Goal: Complete application form

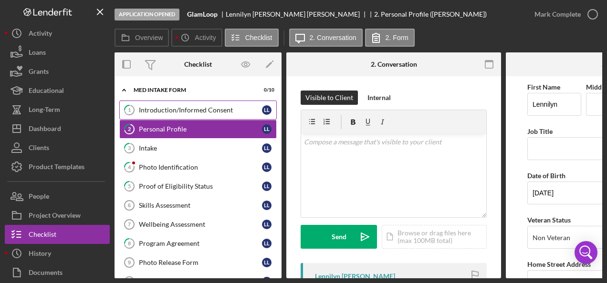
click at [196, 110] on div "Introduction/Informed Consent" at bounding box center [200, 110] width 123 height 8
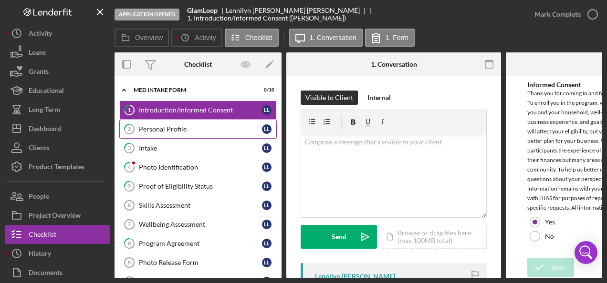
click at [179, 129] on div "Personal Profile" at bounding box center [200, 129] width 123 height 8
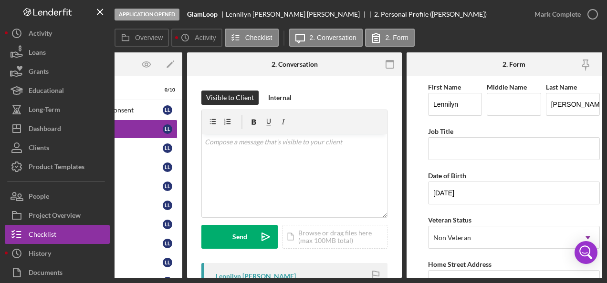
scroll to position [0, 118]
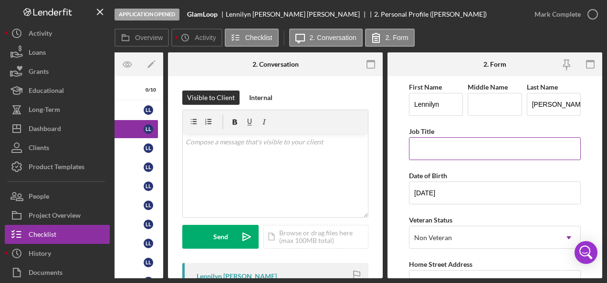
click at [423, 153] on input "Job Title" at bounding box center [495, 148] width 172 height 23
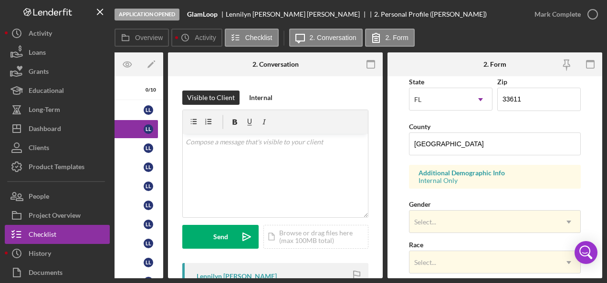
scroll to position [286, 0]
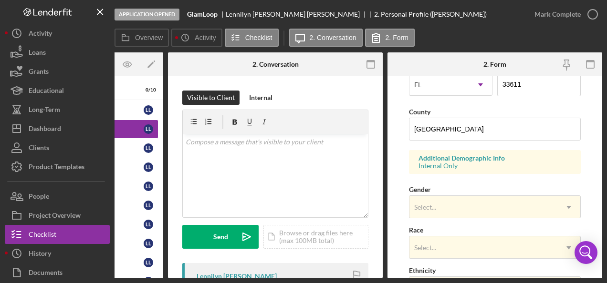
type input "STYLE CONSULT"
click at [407, 201] on form "First Name [PERSON_NAME] Middle Name Last Name [PERSON_NAME] [PERSON_NAME] Job …" at bounding box center [494, 177] width 215 height 202
click at [428, 204] on div "Select..." at bounding box center [425, 208] width 22 height 8
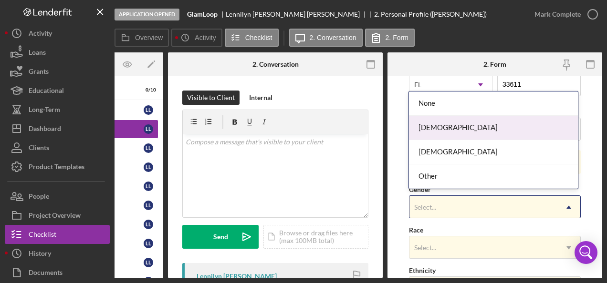
click at [429, 128] on div "[DEMOGRAPHIC_DATA]" at bounding box center [493, 128] width 168 height 24
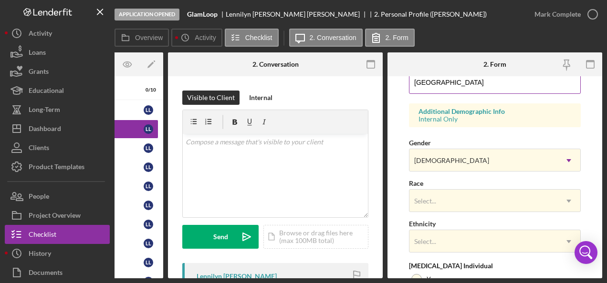
scroll to position [334, 0]
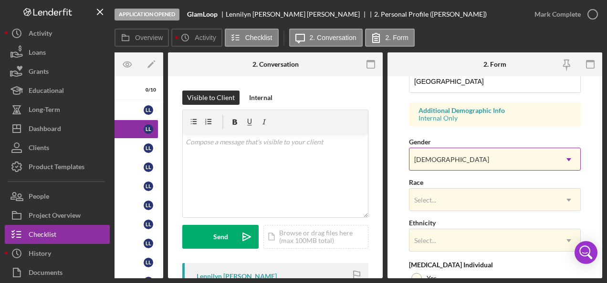
click at [434, 160] on div "[DEMOGRAPHIC_DATA]" at bounding box center [451, 160] width 75 height 8
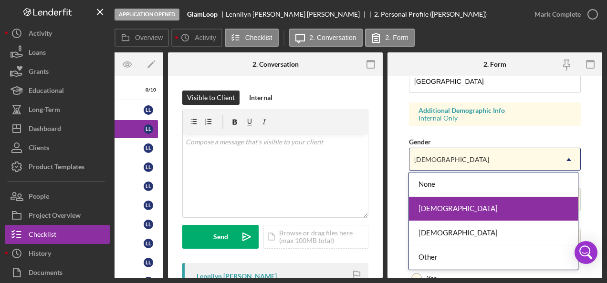
click at [429, 208] on div "[DEMOGRAPHIC_DATA]" at bounding box center [493, 209] width 168 height 24
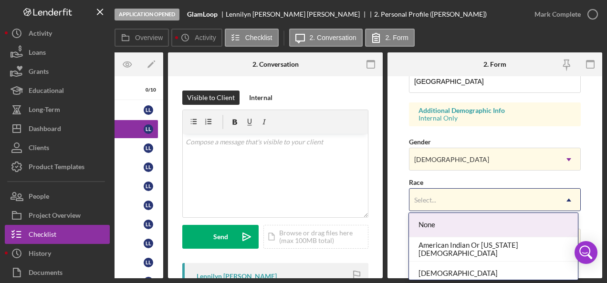
click at [428, 191] on div "Select..." at bounding box center [483, 200] width 148 height 22
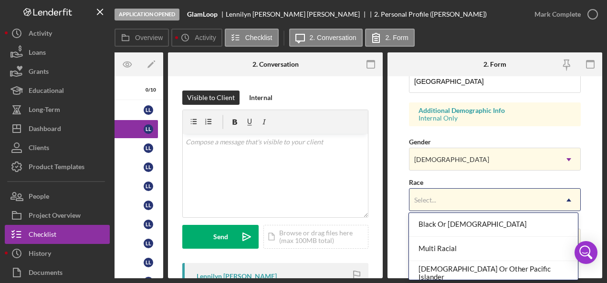
scroll to position [95, 0]
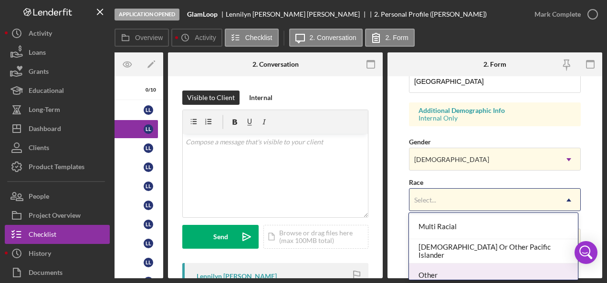
click at [434, 268] on div "Other" at bounding box center [493, 276] width 168 height 24
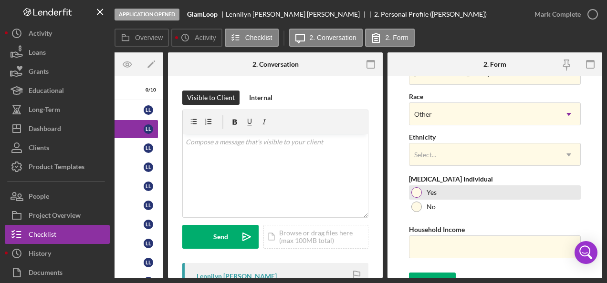
scroll to position [429, 0]
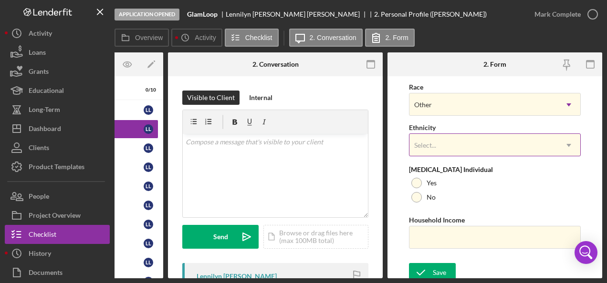
click at [430, 135] on div "Select..." at bounding box center [483, 145] width 148 height 22
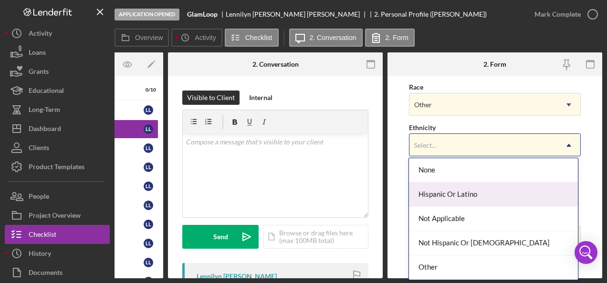
click at [435, 196] on div "Hispanic Or Latino" at bounding box center [493, 195] width 168 height 24
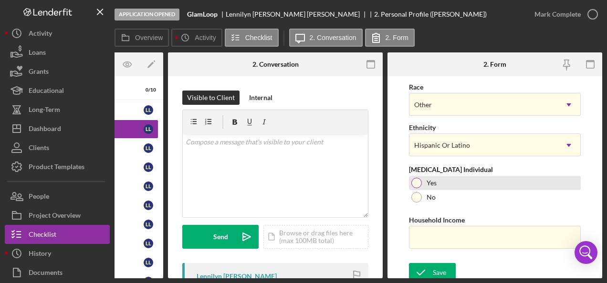
click at [423, 181] on div "Yes" at bounding box center [495, 183] width 172 height 14
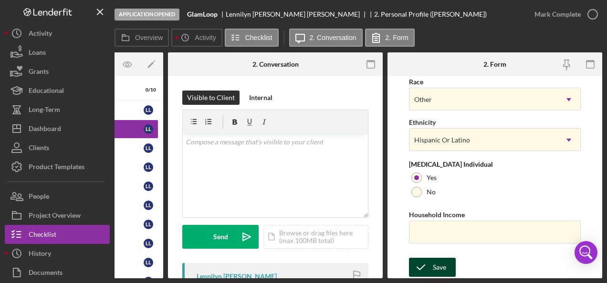
click at [430, 262] on icon "submit" at bounding box center [421, 268] width 24 height 24
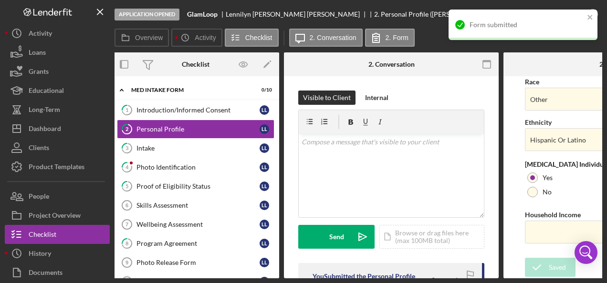
scroll to position [0, 2]
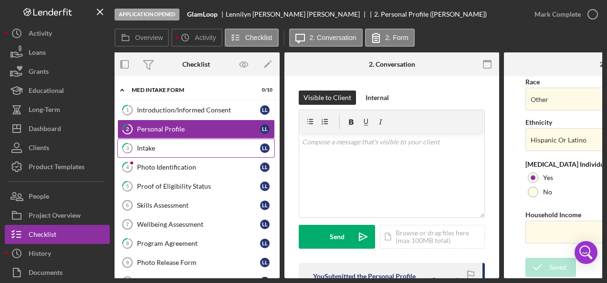
click at [160, 151] on div "Intake" at bounding box center [198, 149] width 123 height 8
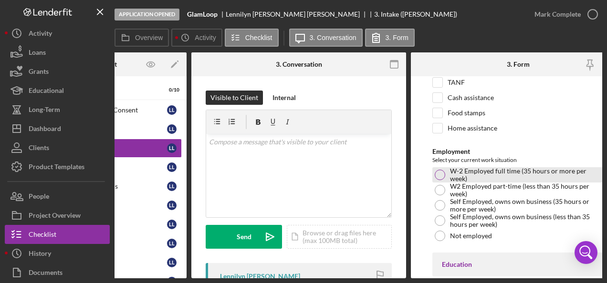
scroll to position [1526, 0]
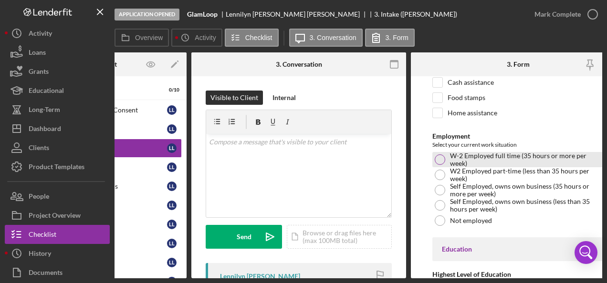
click at [440, 155] on div at bounding box center [439, 160] width 10 height 10
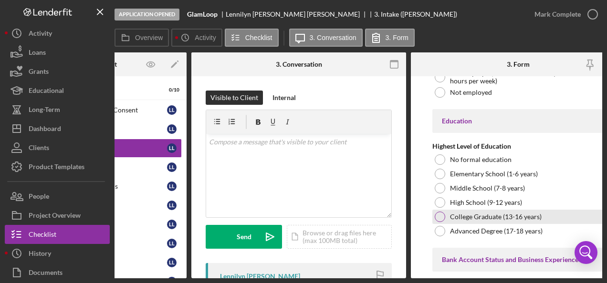
scroll to position [1669, 0]
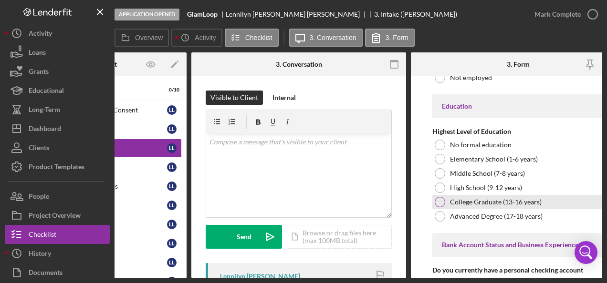
click at [440, 197] on div at bounding box center [439, 202] width 10 height 10
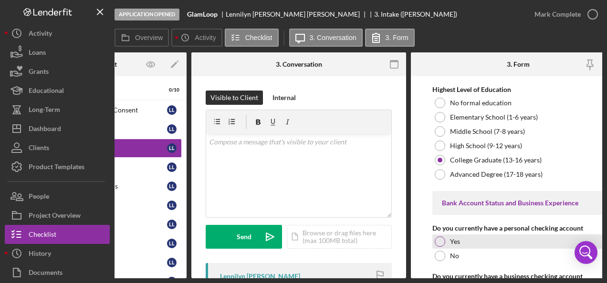
scroll to position [1765, 0]
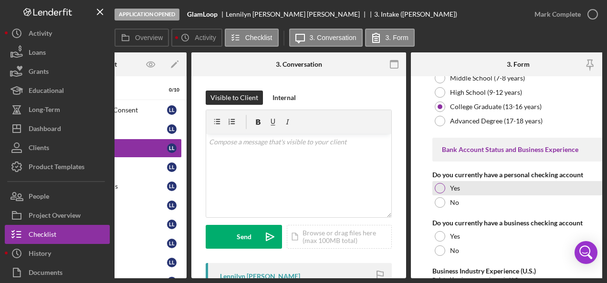
click at [445, 181] on div "Yes" at bounding box center [518, 188] width 172 height 14
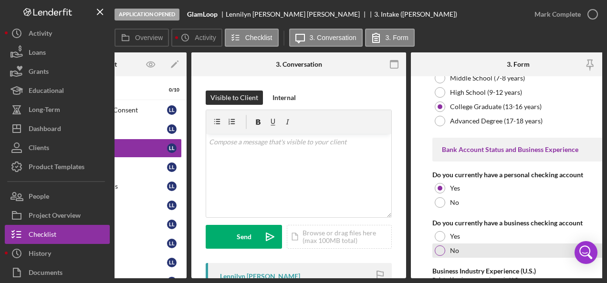
click at [436, 246] on div at bounding box center [439, 251] width 10 height 10
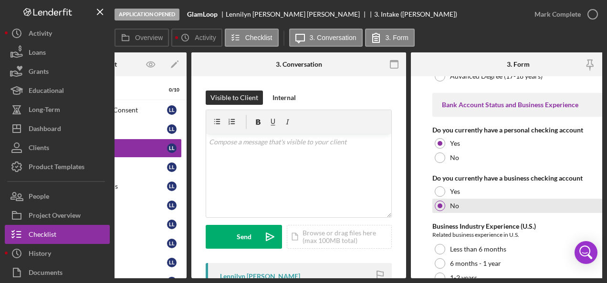
scroll to position [1860, 0]
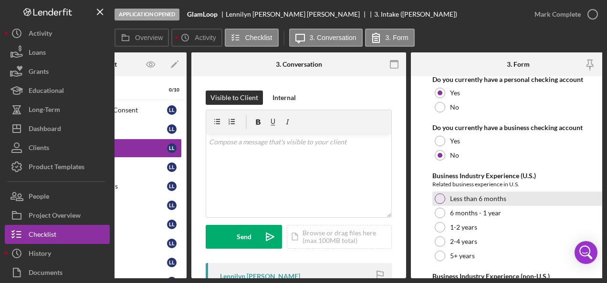
click at [442, 192] on div "Less than 6 months" at bounding box center [518, 199] width 172 height 14
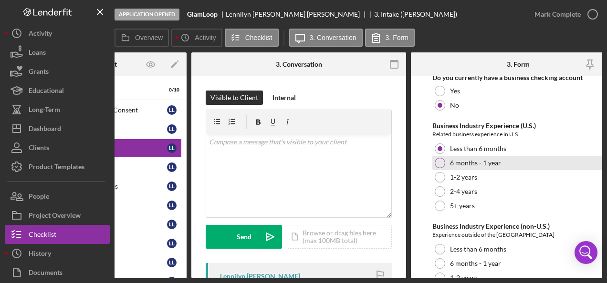
scroll to position [1955, 0]
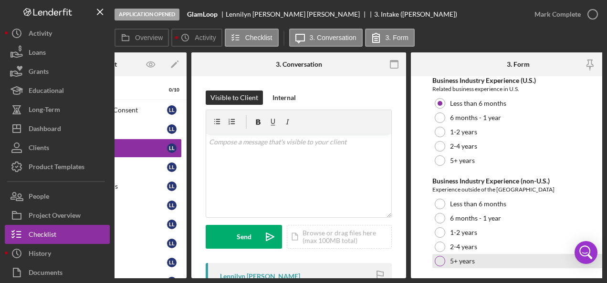
click at [436, 256] on div at bounding box center [439, 261] width 10 height 10
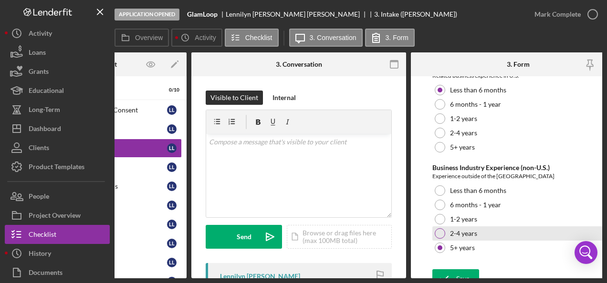
scroll to position [1975, 0]
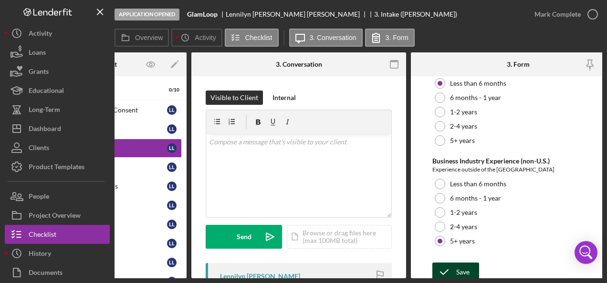
click at [465, 263] on div "Save" at bounding box center [462, 272] width 13 height 19
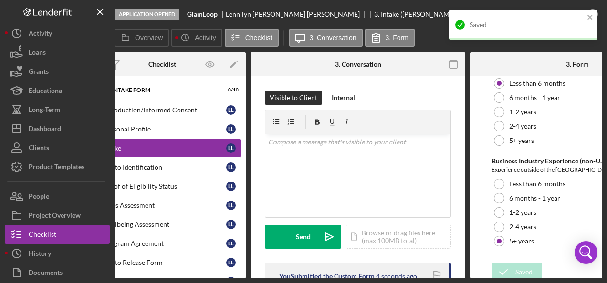
scroll to position [0, 0]
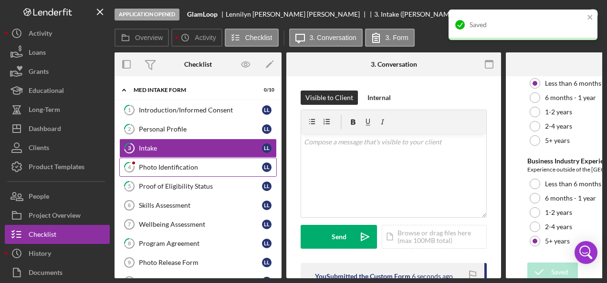
click at [168, 167] on div "Photo Identification" at bounding box center [200, 168] width 123 height 8
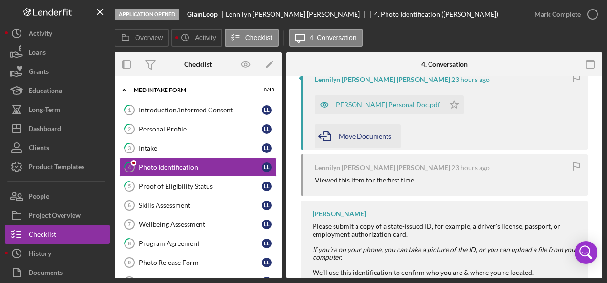
scroll to position [225, 0]
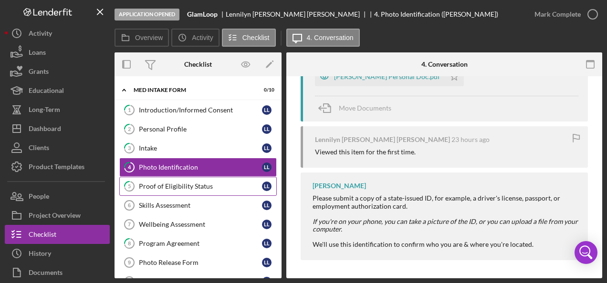
click at [174, 189] on link "5 Proof of Eligibility Status L L" at bounding box center [197, 186] width 157 height 19
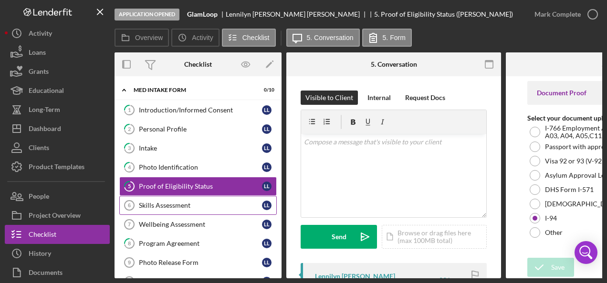
click at [157, 197] on link "Skills Assessment 6 Skills Assessment L L" at bounding box center [197, 205] width 157 height 19
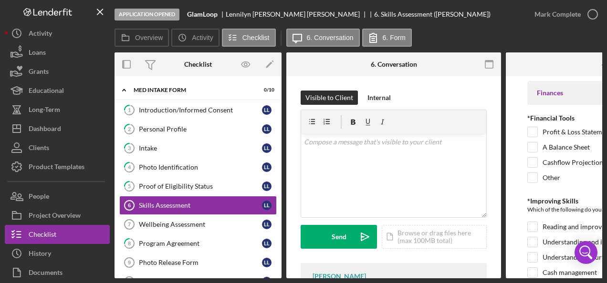
scroll to position [0, 118]
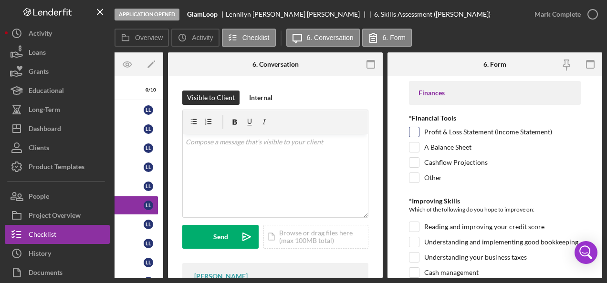
click at [416, 132] on input "Profit & Loss Statement (Income Statement)" at bounding box center [414, 132] width 10 height 10
checkbox input "true"
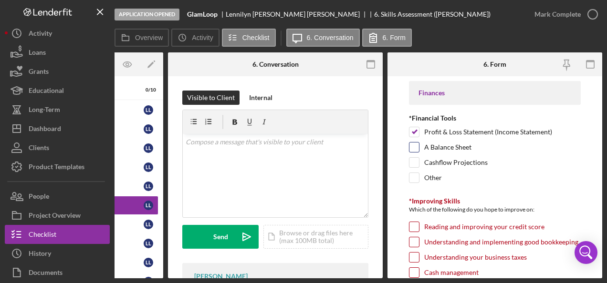
click at [415, 146] on input "A Balance Sheet" at bounding box center [414, 148] width 10 height 10
checkbox input "true"
click at [416, 162] on input "Cashflow Projections" at bounding box center [414, 163] width 10 height 10
checkbox input "true"
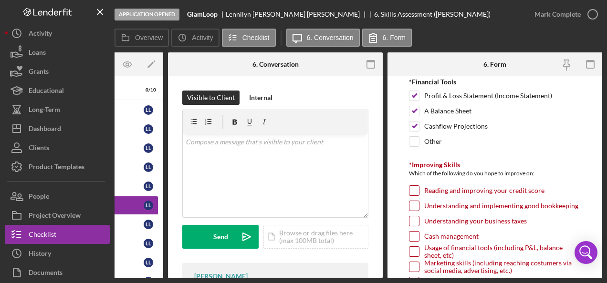
scroll to position [95, 0]
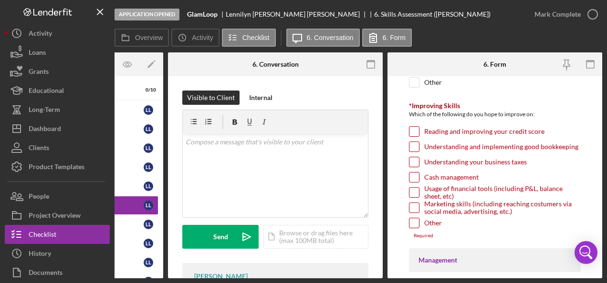
click at [415, 130] on input "Reading and improving your credit score" at bounding box center [414, 132] width 10 height 10
checkbox input "true"
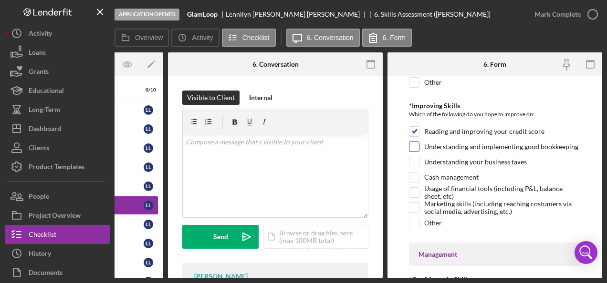
click at [412, 145] on input "Understanding and implementing good bookkeeping" at bounding box center [414, 147] width 10 height 10
checkbox input "true"
click at [415, 159] on input "Understanding your business taxes" at bounding box center [414, 162] width 10 height 10
checkbox input "true"
click at [415, 177] on input "Cash management" at bounding box center [414, 178] width 10 height 10
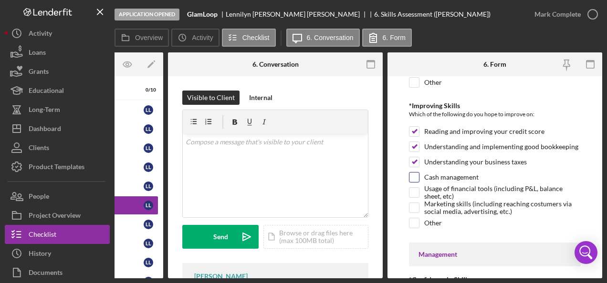
checkbox input "true"
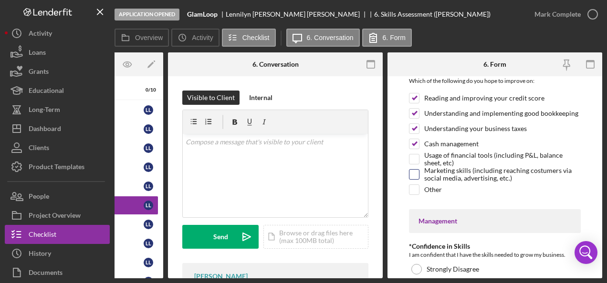
scroll to position [143, 0]
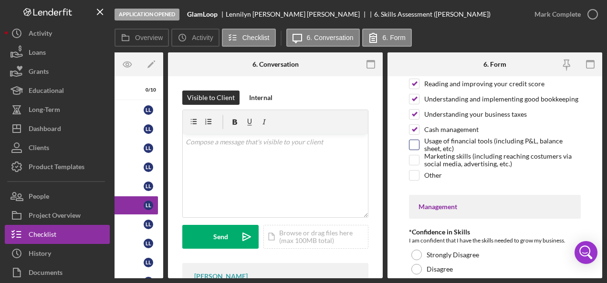
click at [412, 140] on input "Usage of financial tools (including P&L, balance sheet, etc)" at bounding box center [414, 145] width 10 height 10
checkbox input "true"
click at [415, 155] on input "Marketing skills (including reaching costumers via social media, advertising, e…" at bounding box center [414, 160] width 10 height 10
checkbox input "true"
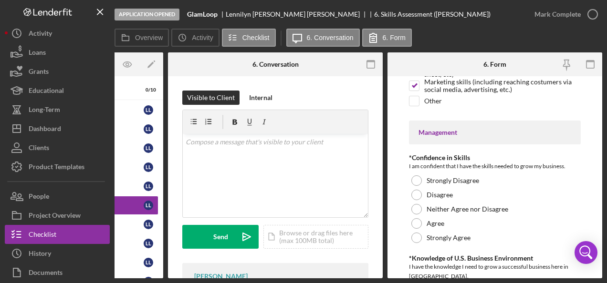
scroll to position [238, 0]
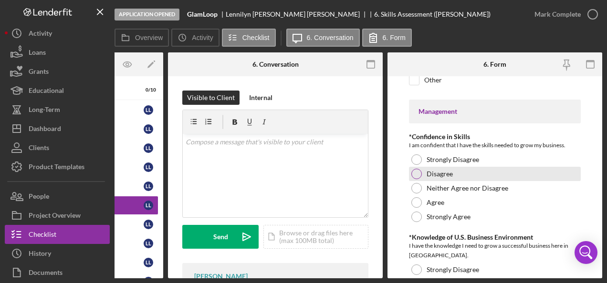
click at [414, 170] on div at bounding box center [416, 174] width 10 height 10
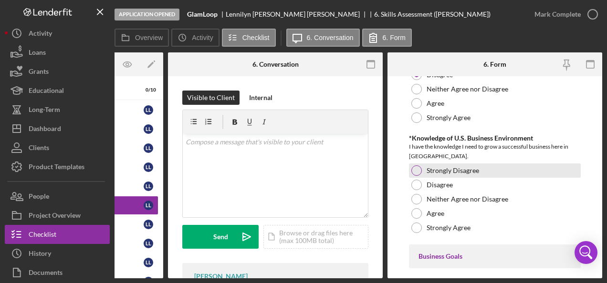
scroll to position [334, 0]
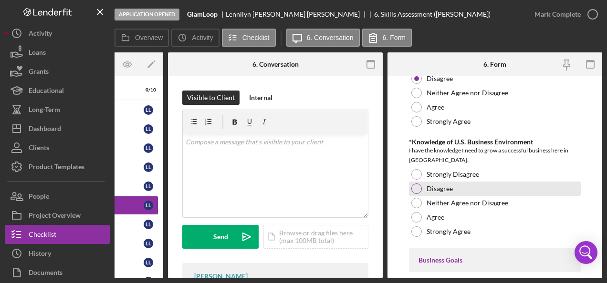
click at [415, 188] on div at bounding box center [416, 189] width 10 height 10
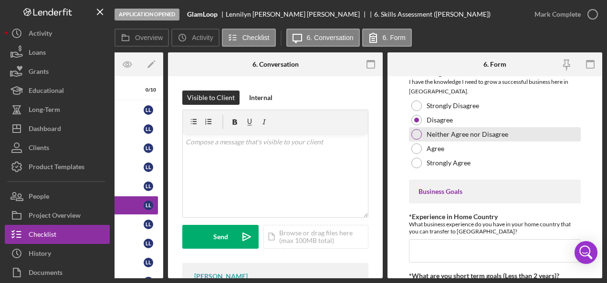
scroll to position [382, 0]
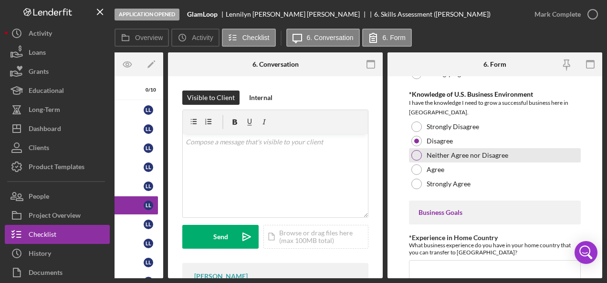
click at [463, 152] on label "Neither Agree nor Disagree" at bounding box center [467, 156] width 82 height 8
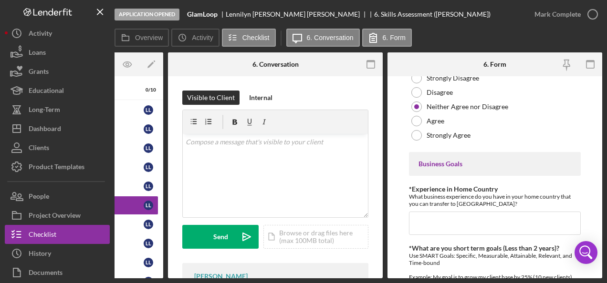
scroll to position [477, 0]
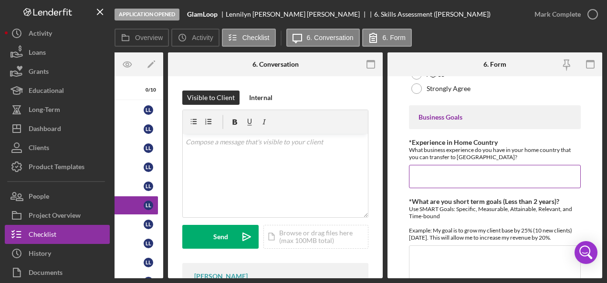
click at [430, 166] on input "*Experience in Home Country" at bounding box center [495, 176] width 172 height 23
paste input "My experience in my home country includes the production of handcrafted items s…"
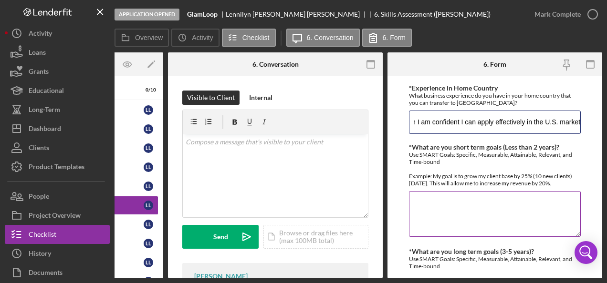
scroll to position [572, 0]
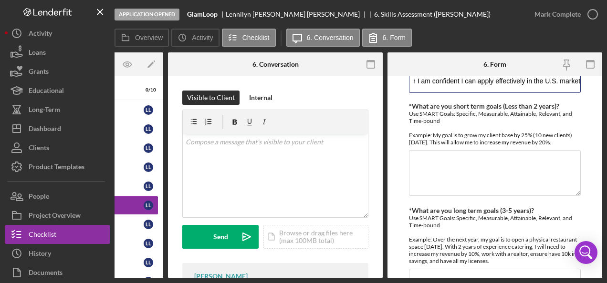
type input "My experience in my home country includes the production of handcrafted items s…"
click at [429, 163] on textarea "*What are you short term goals (Less than 2 years)?" at bounding box center [495, 173] width 172 height 46
paste textarea "Within the next 6 months, I will increase brand awareness for my handcrafted pr…"
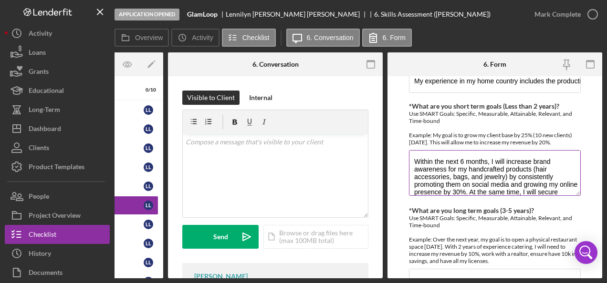
click at [464, 158] on textarea "Within the next 6 months, I will increase brand awareness for my handcrafted pr…" at bounding box center [495, 173] width 172 height 46
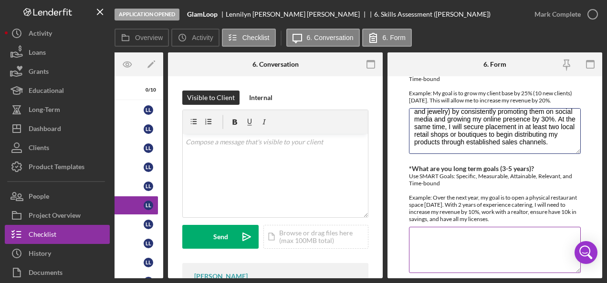
scroll to position [668, 0]
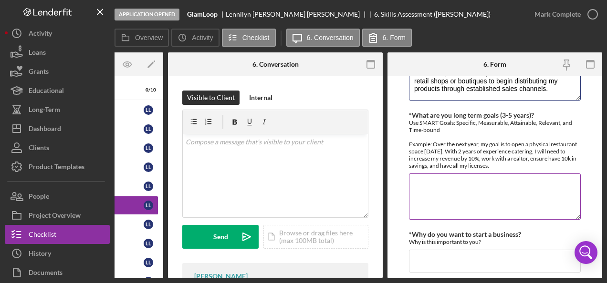
type textarea "Within the next 2 years, I will increase brand awareness for my handcrafted pro…"
click at [433, 175] on textarea "*What are you long term goals (3-5 years)?" at bounding box center [495, 197] width 172 height 46
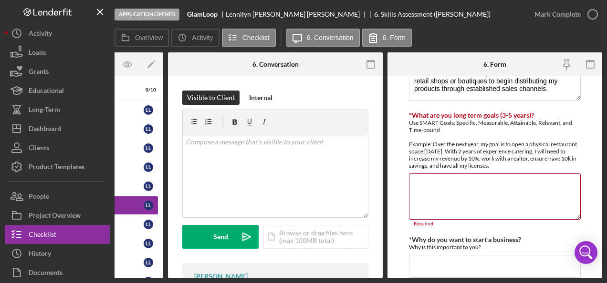
paste textarea "Within the next 4 years, I aim to establish and consolidate my own handcrafted …"
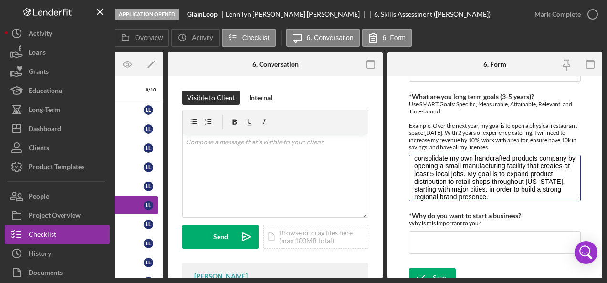
scroll to position [694, 0]
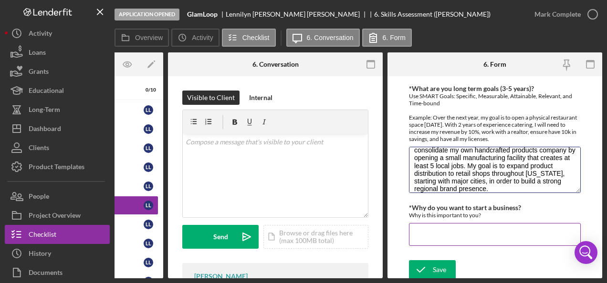
type textarea "Within the next 4 years, I aim to establish and consolidate my own handcrafted …"
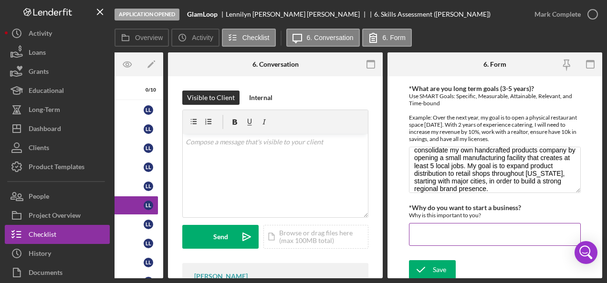
click at [423, 228] on input "*Why do you want to start a business?" at bounding box center [495, 234] width 172 height 23
click at [436, 223] on input "*Why do you want to start a business?" at bounding box center [495, 234] width 172 height 23
paste input "I want to start this business because it combines my passion for handmade produ…"
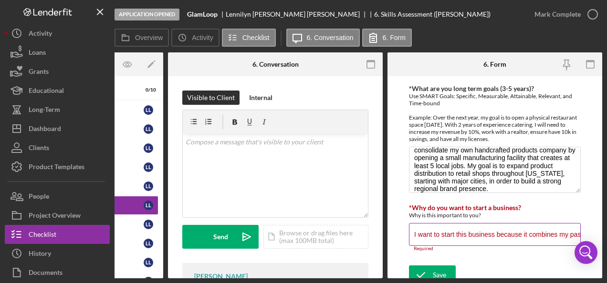
scroll to position [0, 2364]
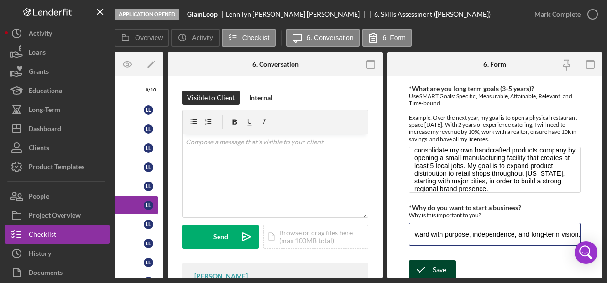
type input "I want to start this business because it combines my passion for handmade produ…"
click at [427, 258] on icon "submit" at bounding box center [421, 270] width 24 height 24
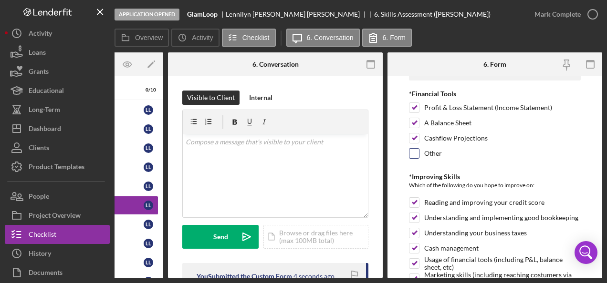
scroll to position [0, 0]
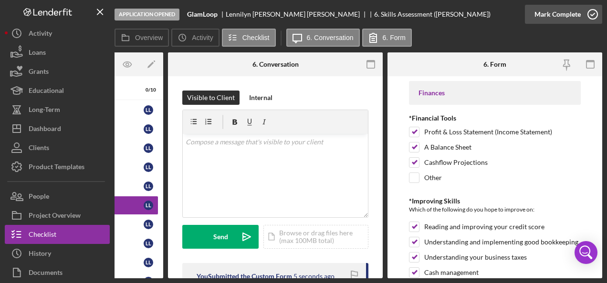
click at [593, 16] on icon "button" at bounding box center [592, 14] width 24 height 24
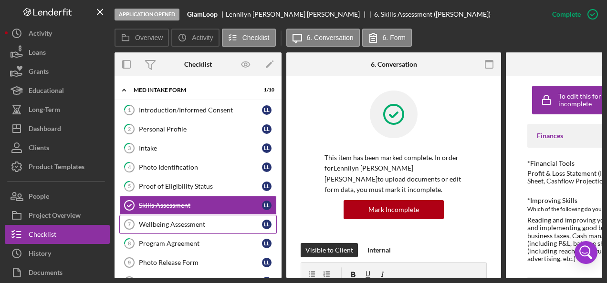
click at [179, 225] on div "Wellbeing Assessment" at bounding box center [200, 225] width 123 height 8
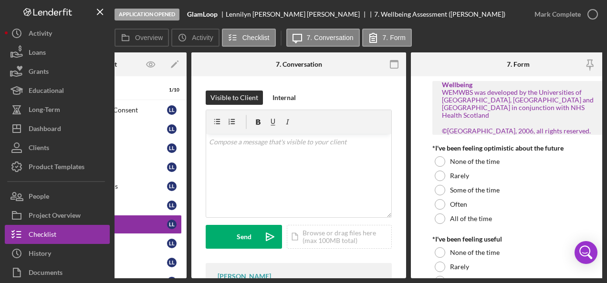
scroll to position [0, 118]
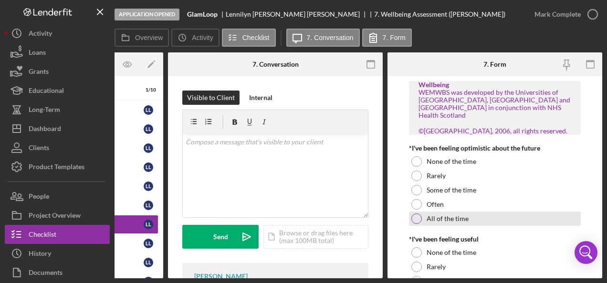
click at [419, 217] on div at bounding box center [416, 219] width 10 height 10
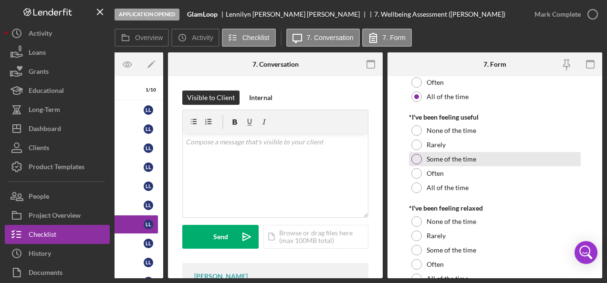
scroll to position [143, 0]
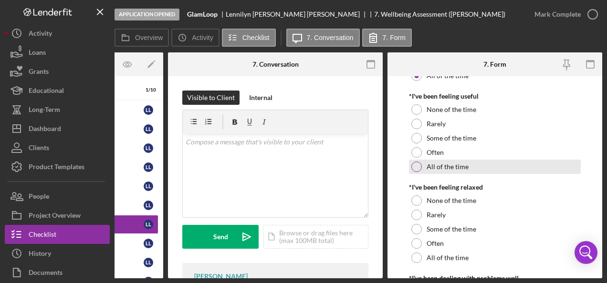
click at [414, 167] on div at bounding box center [416, 167] width 10 height 10
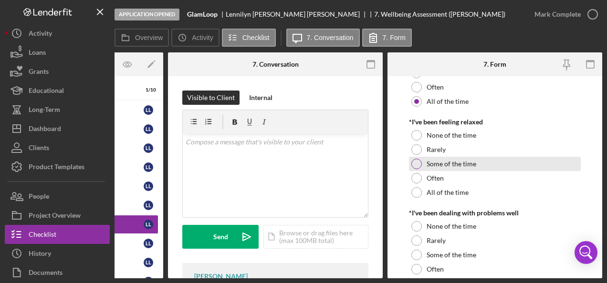
scroll to position [238, 0]
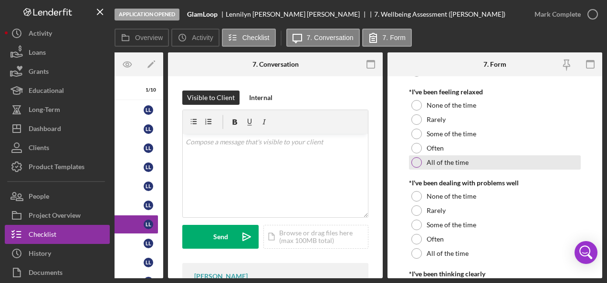
click at [420, 159] on div at bounding box center [416, 162] width 10 height 10
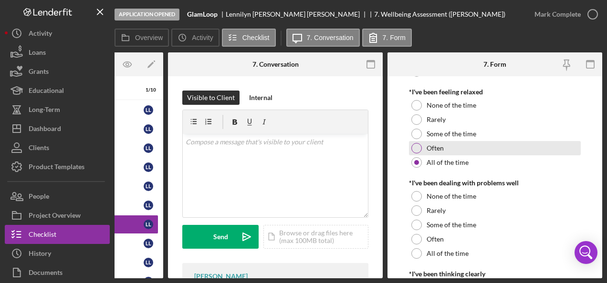
click at [413, 148] on div at bounding box center [416, 148] width 10 height 10
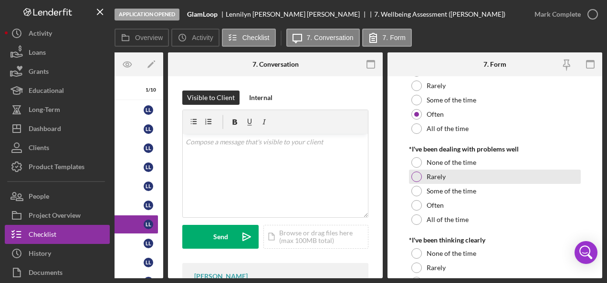
scroll to position [286, 0]
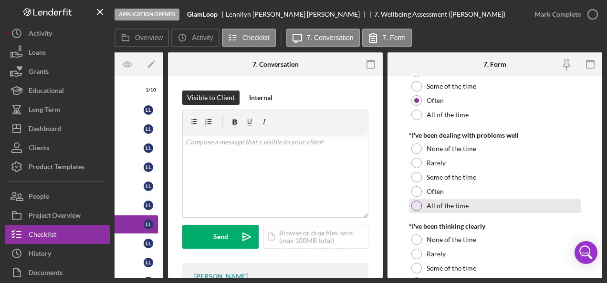
click at [419, 207] on div at bounding box center [416, 206] width 10 height 10
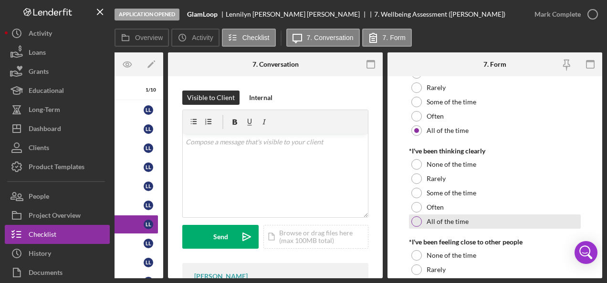
scroll to position [382, 0]
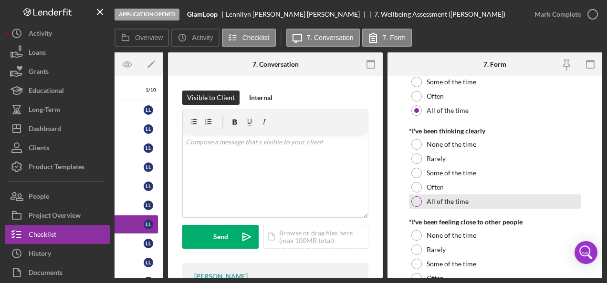
click at [416, 201] on div at bounding box center [416, 201] width 10 height 10
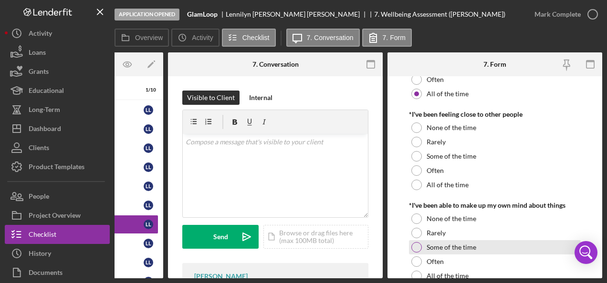
scroll to position [477, 0]
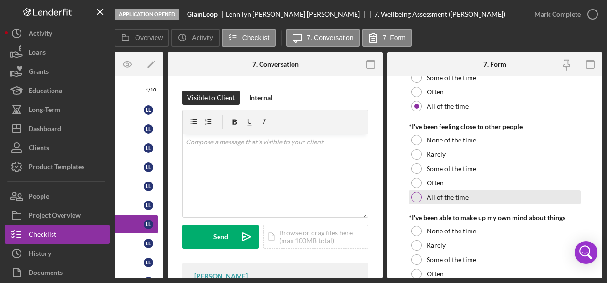
click at [416, 198] on div at bounding box center [416, 197] width 10 height 10
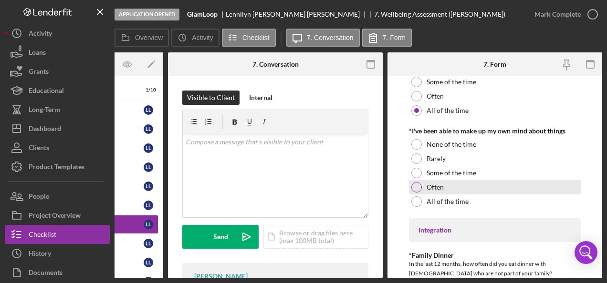
scroll to position [572, 0]
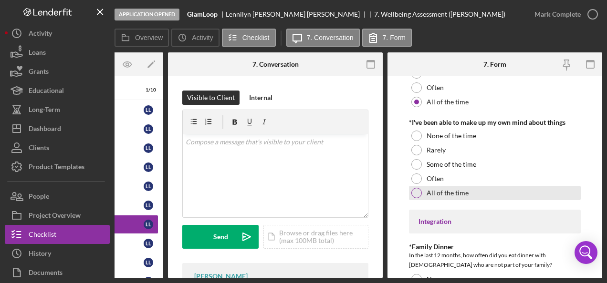
click at [446, 190] on label "All of the time" at bounding box center [447, 193] width 42 height 8
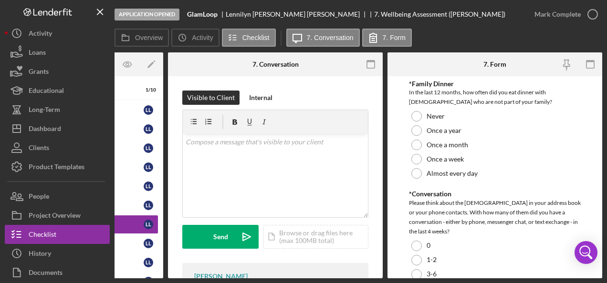
scroll to position [715, 0]
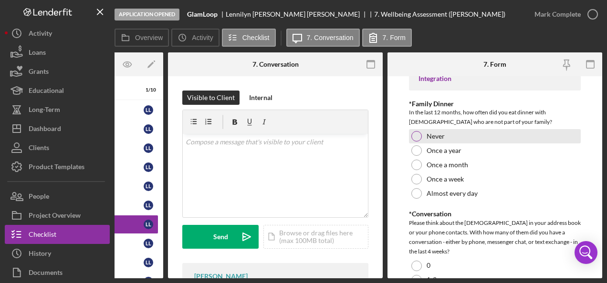
click at [415, 134] on div at bounding box center [416, 136] width 10 height 10
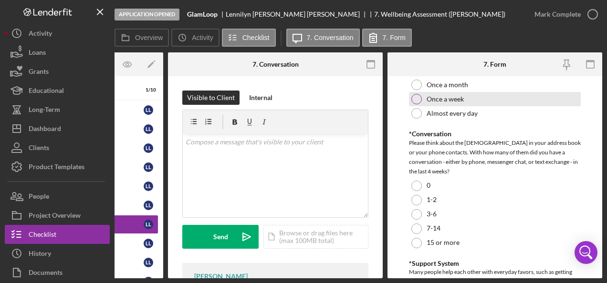
scroll to position [811, 0]
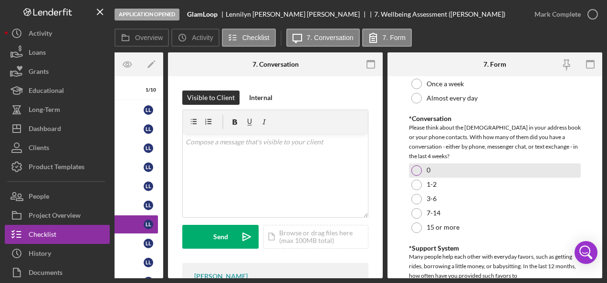
click at [419, 168] on div at bounding box center [416, 170] width 10 height 10
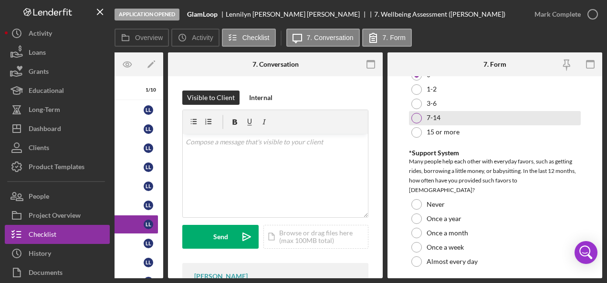
scroll to position [954, 0]
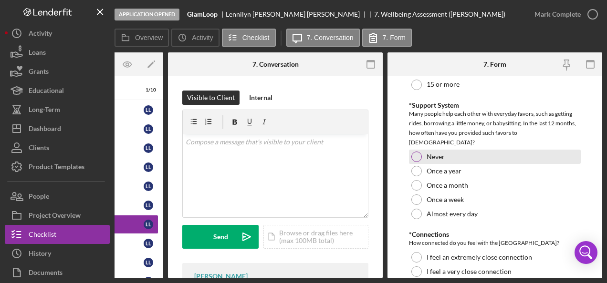
click at [411, 152] on div at bounding box center [416, 157] width 10 height 10
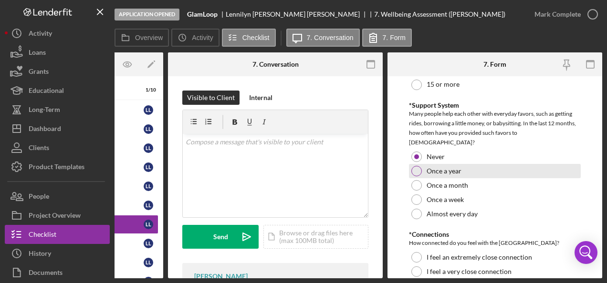
scroll to position [1025, 0]
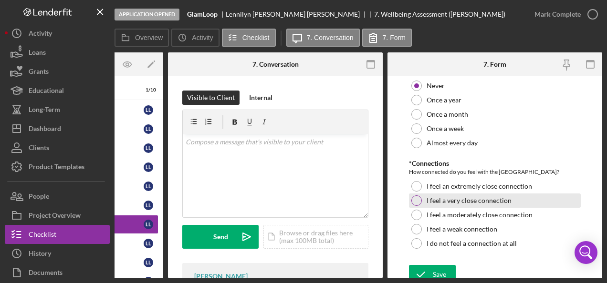
click at [418, 196] on div at bounding box center [416, 201] width 10 height 10
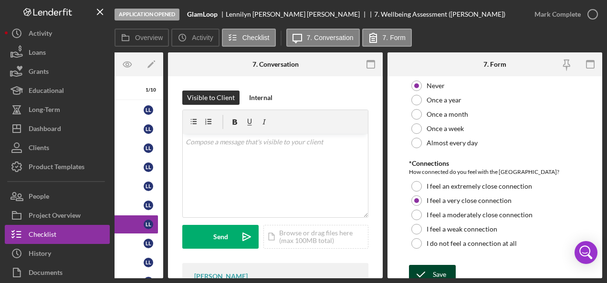
click at [439, 265] on div "Save" at bounding box center [439, 274] width 13 height 19
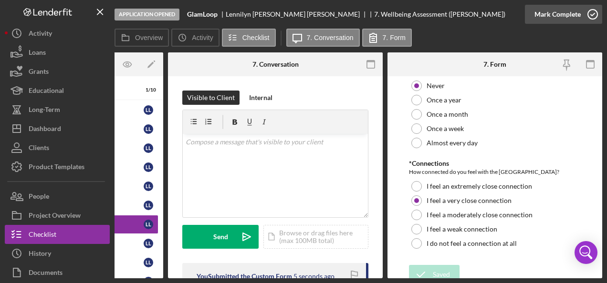
click at [594, 12] on icon "button" at bounding box center [592, 14] width 24 height 24
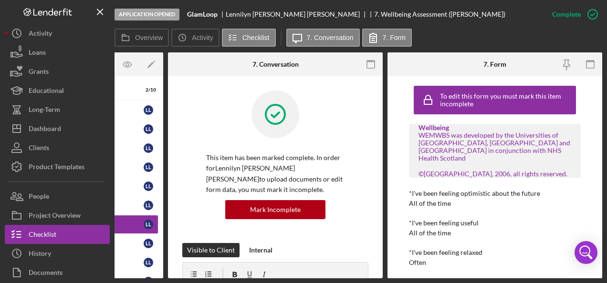
scroll to position [0, 0]
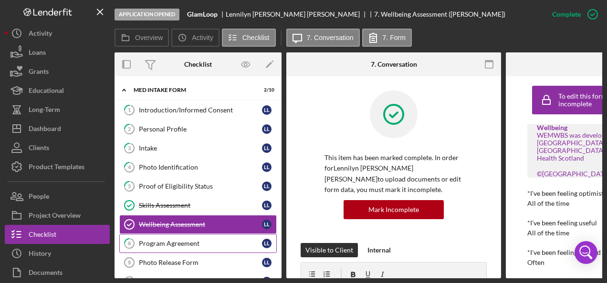
click at [175, 240] on div "Program Agreement" at bounding box center [200, 244] width 123 height 8
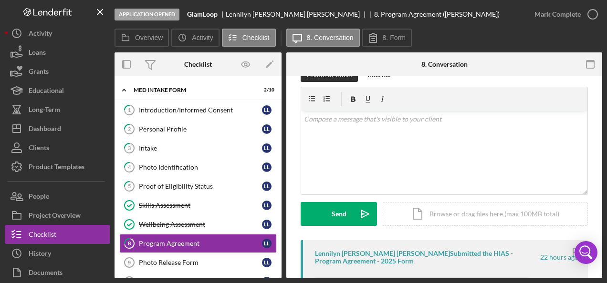
scroll to position [143, 0]
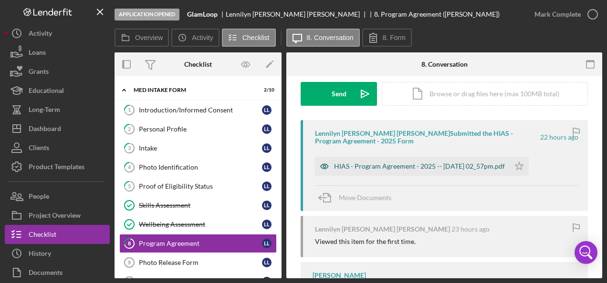
click at [400, 168] on div "HIAS - Program Agreement - 2025 -- [DATE] 02_57pm.pdf" at bounding box center [419, 167] width 171 height 8
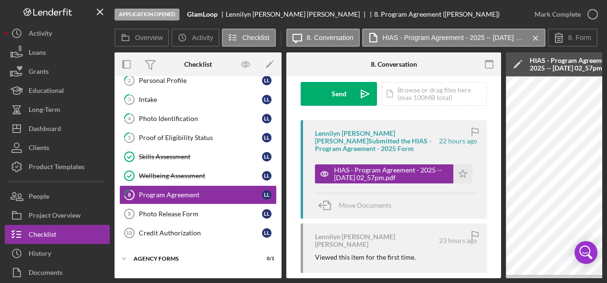
scroll to position [86, 0]
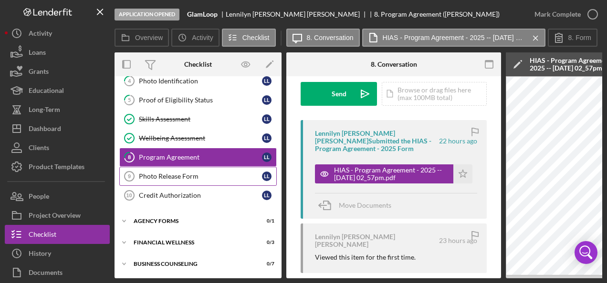
click at [154, 173] on div "Photo Release Form" at bounding box center [200, 177] width 123 height 8
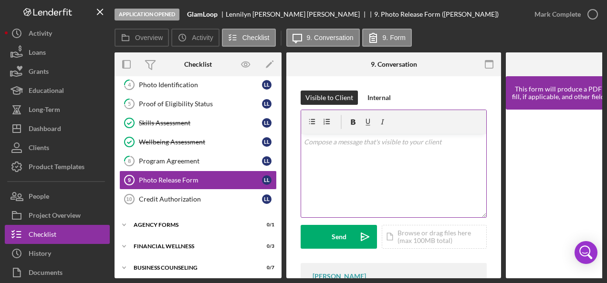
scroll to position [86, 0]
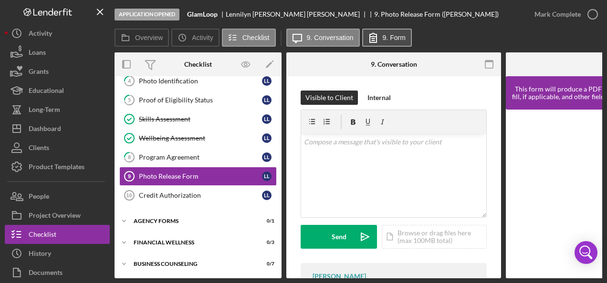
click at [381, 30] on icon at bounding box center [373, 38] width 24 height 24
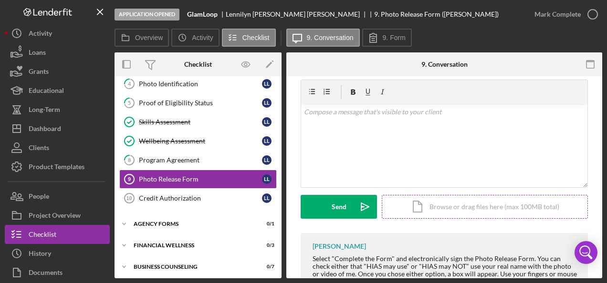
scroll to position [0, 0]
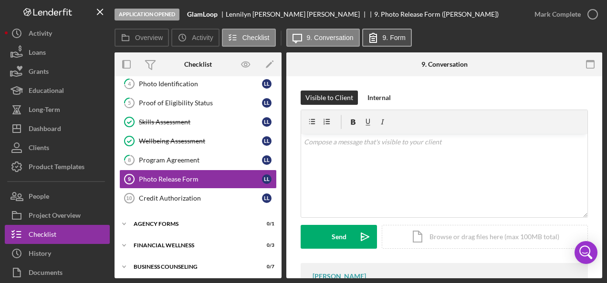
click at [384, 37] on label "9. Form" at bounding box center [393, 38] width 23 height 8
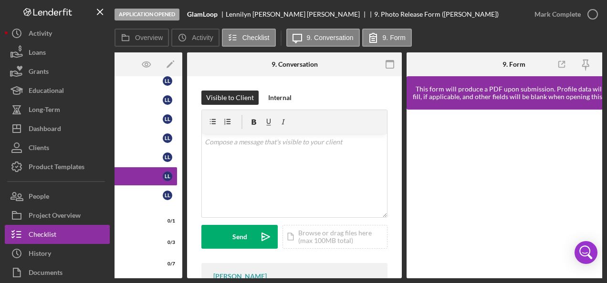
scroll to position [0, 118]
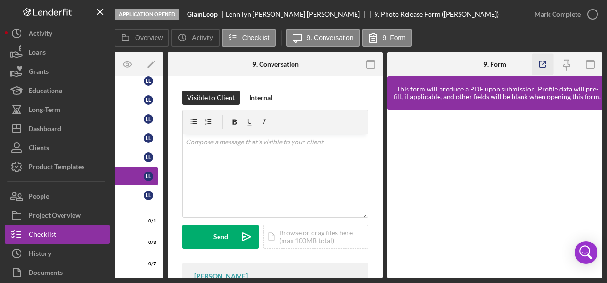
click at [544, 59] on icon "button" at bounding box center [542, 64] width 21 height 21
click at [588, 13] on icon "button" at bounding box center [592, 14] width 24 height 24
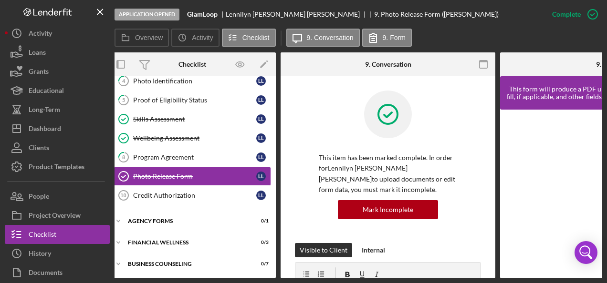
scroll to position [0, 0]
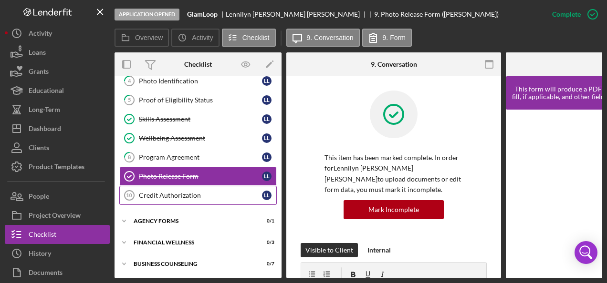
click at [160, 193] on div "Credit Authorization" at bounding box center [200, 196] width 123 height 8
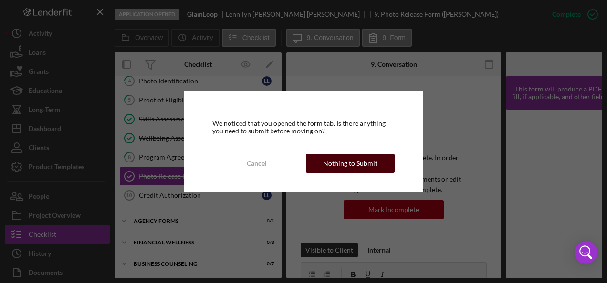
click at [365, 162] on div "Nothing to Submit" at bounding box center [350, 163] width 54 height 19
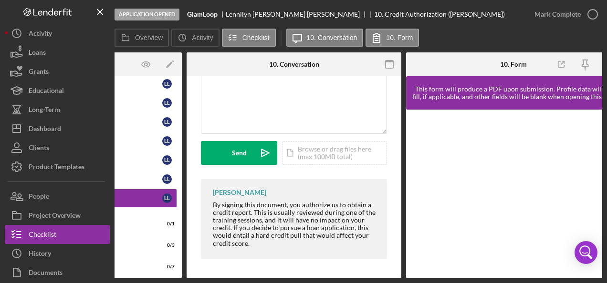
scroll to position [0, 105]
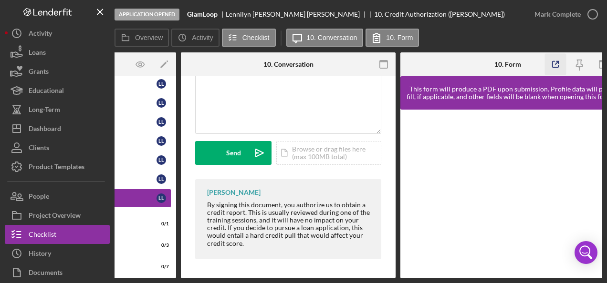
click at [555, 68] on icon "button" at bounding box center [555, 65] width 6 height 6
click at [592, 15] on polyline "button" at bounding box center [592, 14] width 4 height 2
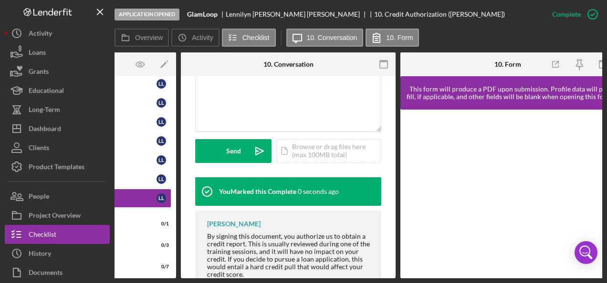
scroll to position [0, 0]
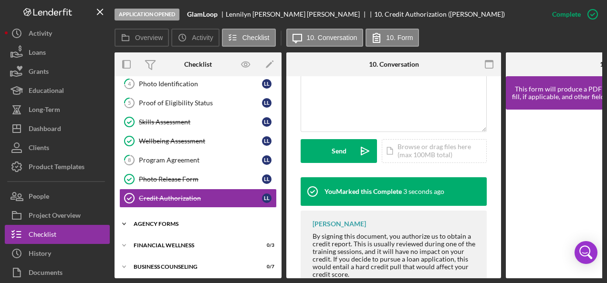
click at [169, 221] on div "Agency Forms" at bounding box center [202, 224] width 136 height 6
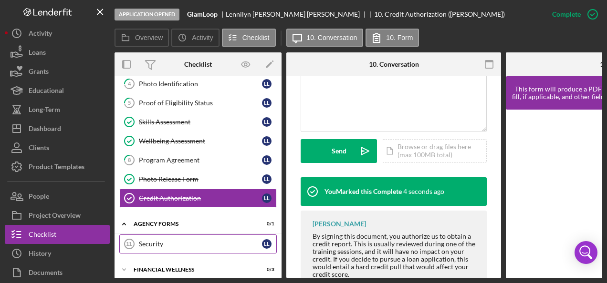
scroll to position [110, 0]
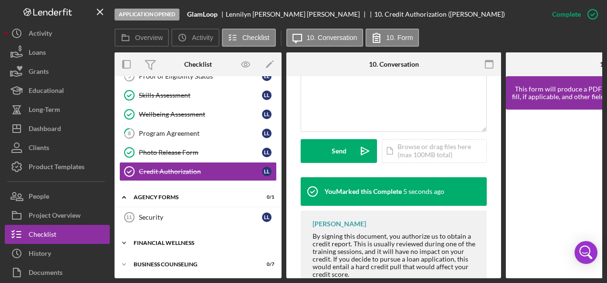
click at [157, 240] on div "Financial Wellness" at bounding box center [202, 243] width 136 height 6
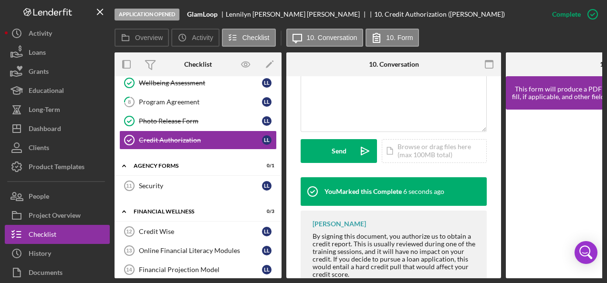
scroll to position [172, 0]
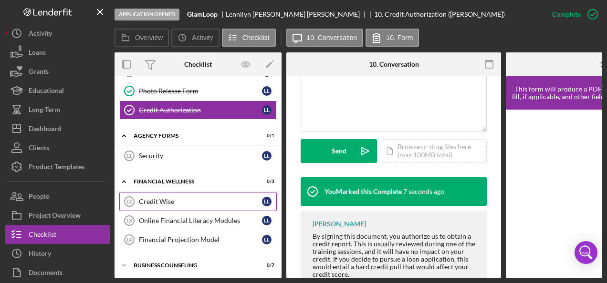
click at [203, 199] on div "Credit Wise" at bounding box center [200, 202] width 123 height 8
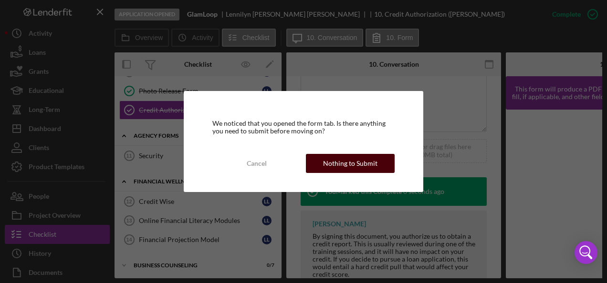
click at [345, 158] on div "Nothing to Submit" at bounding box center [350, 163] width 54 height 19
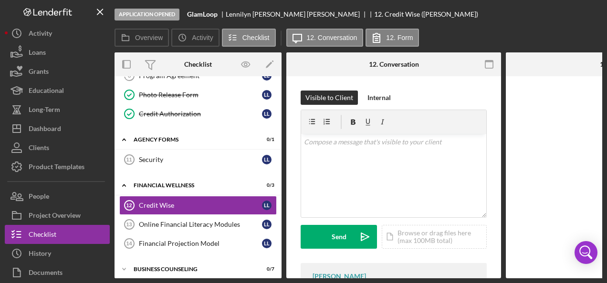
scroll to position [169, 0]
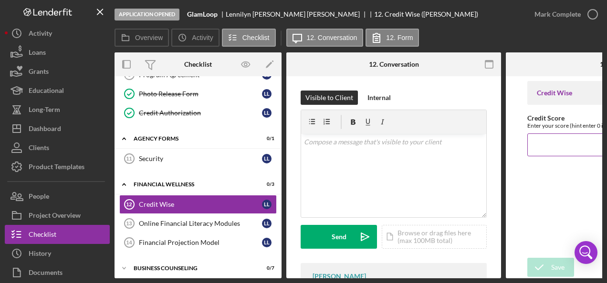
click at [568, 148] on input "Credit Score" at bounding box center [613, 145] width 172 height 23
type input "738"
click at [540, 263] on icon "submit" at bounding box center [539, 268] width 24 height 24
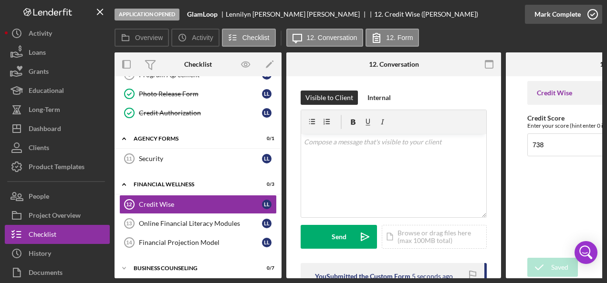
click at [594, 14] on icon "button" at bounding box center [592, 14] width 24 height 24
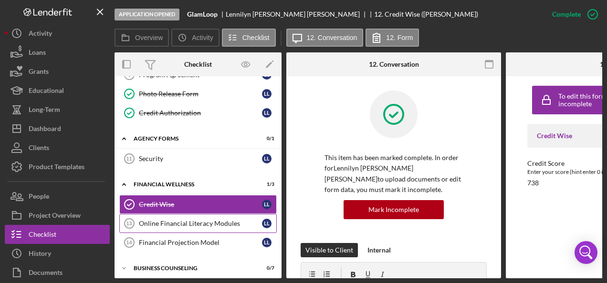
click at [191, 220] on div "Online Financial Literacy Modules" at bounding box center [200, 224] width 123 height 8
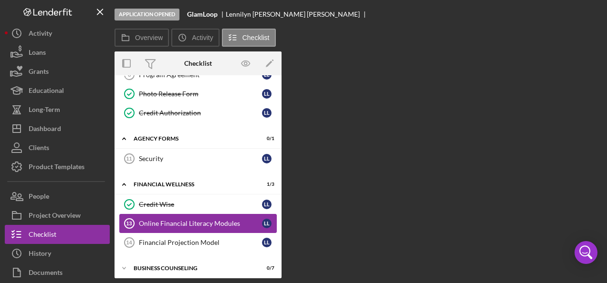
scroll to position [169, 0]
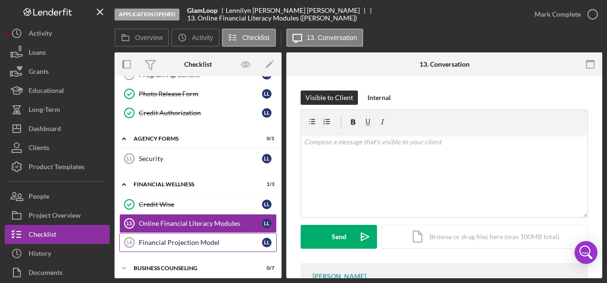
click at [173, 239] on div "Financial Projection Model" at bounding box center [200, 243] width 123 height 8
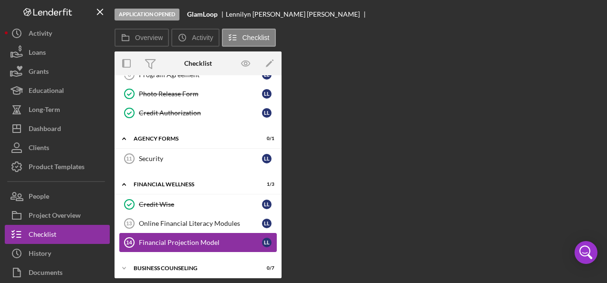
scroll to position [169, 0]
